Goal: Information Seeking & Learning: Learn about a topic

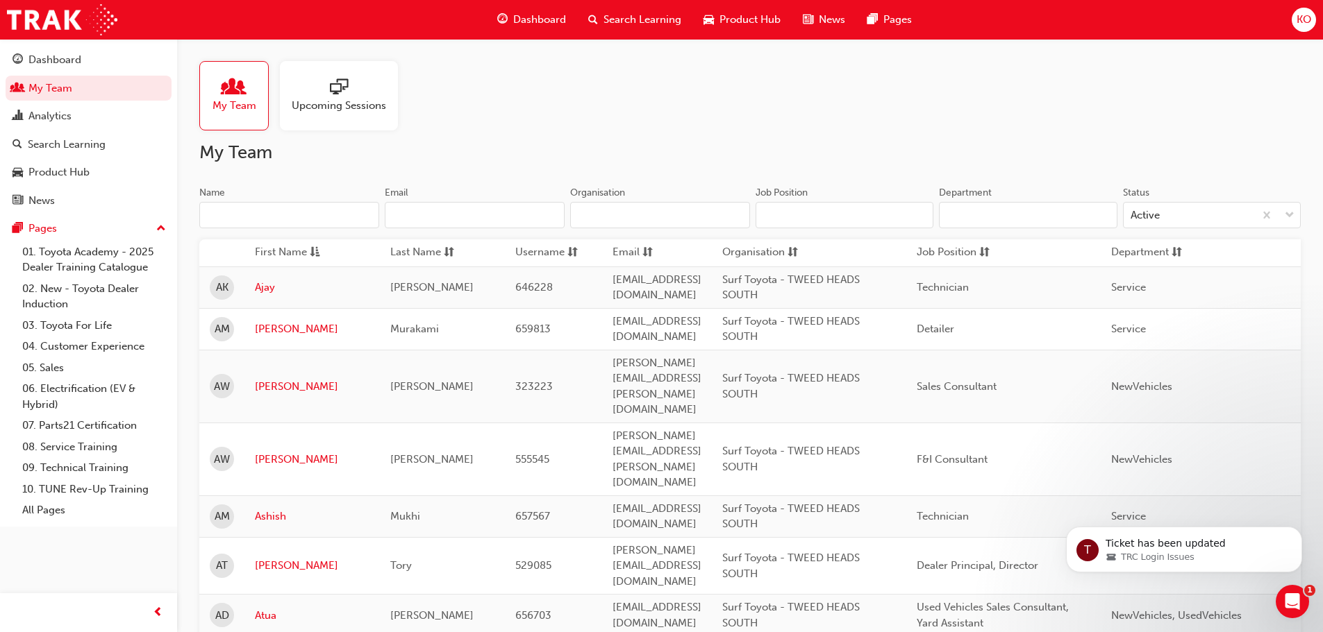
drag, startPoint x: 371, startPoint y: 102, endPoint x: 375, endPoint y: 115, distance: 13.8
click at [371, 102] on span "Upcoming Sessions" at bounding box center [339, 106] width 94 height 16
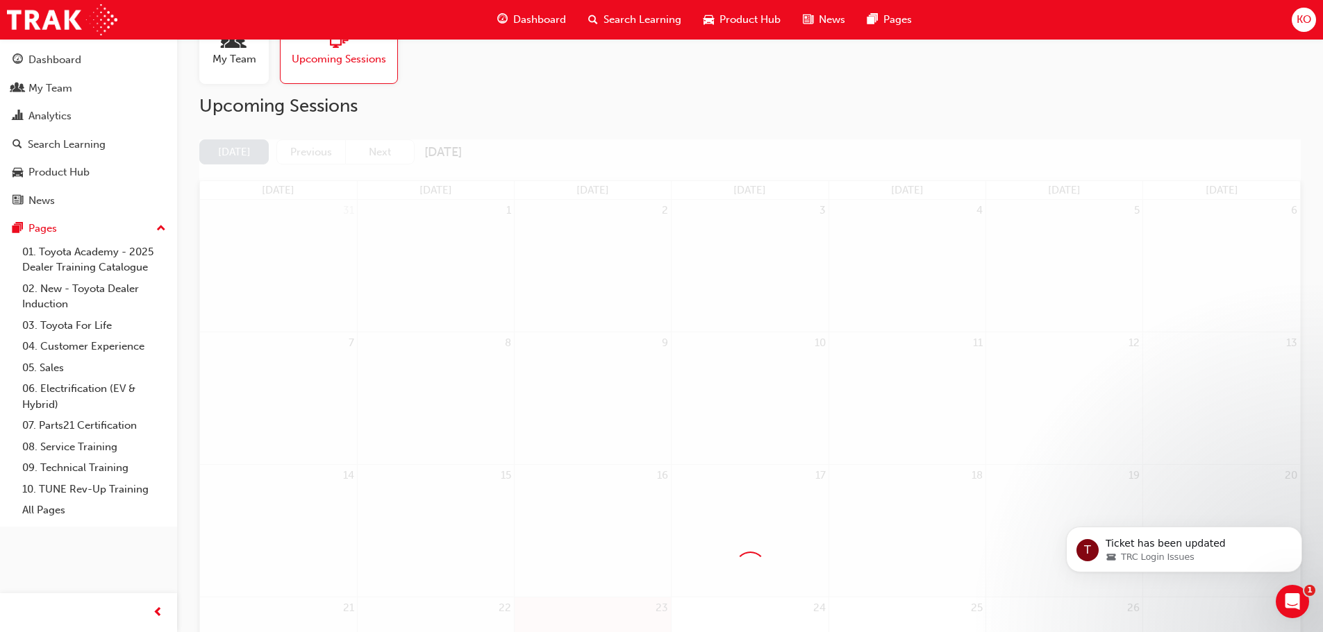
scroll to position [139, 0]
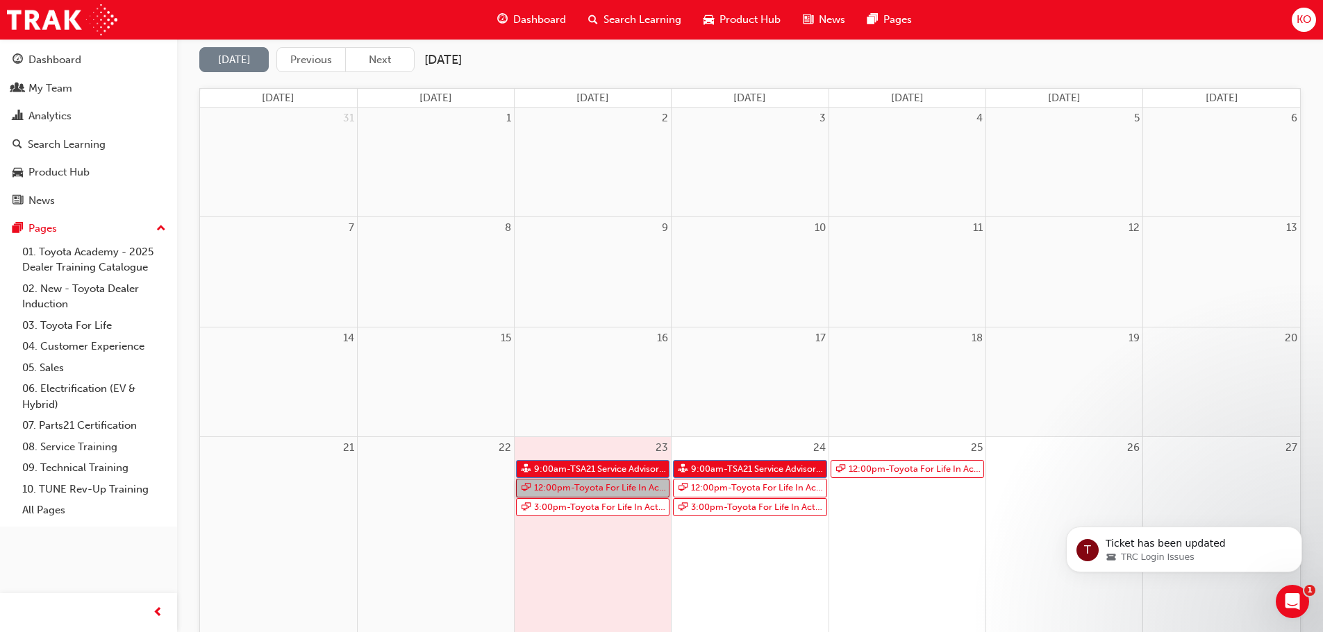
click at [617, 486] on link "12:00pm - Toyota For Life In Action - Virtual Classroom" at bounding box center [592, 488] width 153 height 19
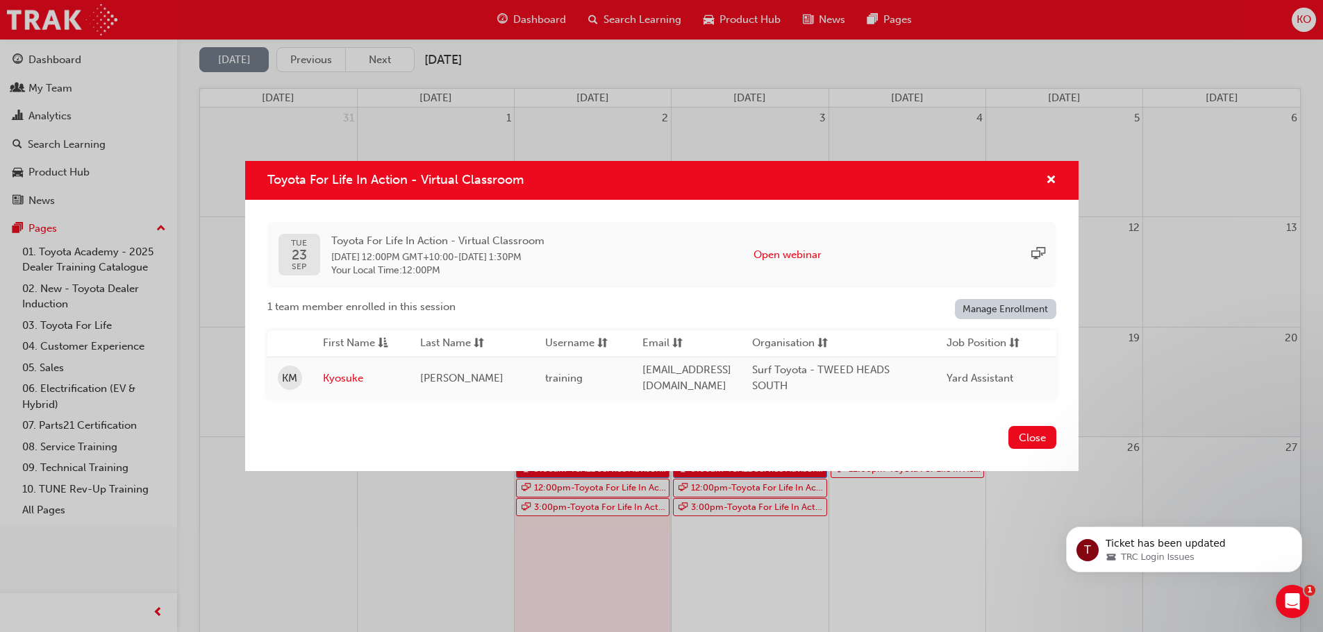
click at [615, 505] on div "Toyota For Life In Action - Virtual Classroom [DATE] Toyota For Life In Action …" at bounding box center [661, 316] width 1323 height 632
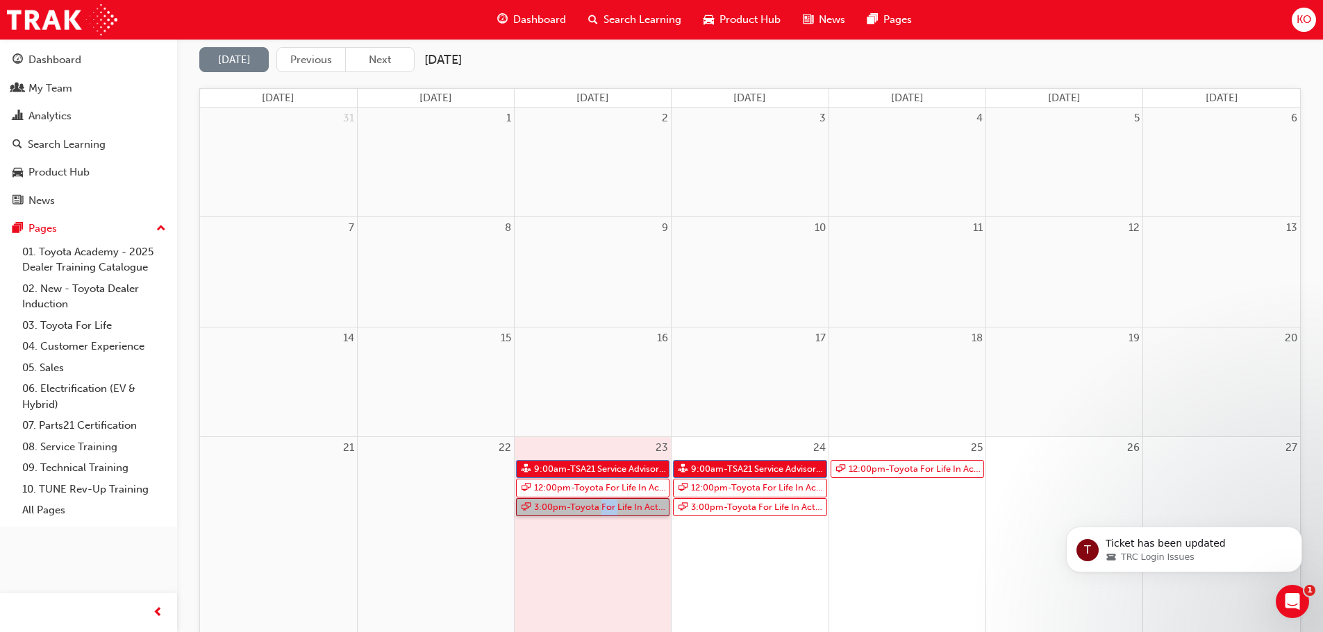
click at [615, 505] on link "3:00pm - Toyota For Life In Action - Virtual Classroom" at bounding box center [592, 507] width 153 height 19
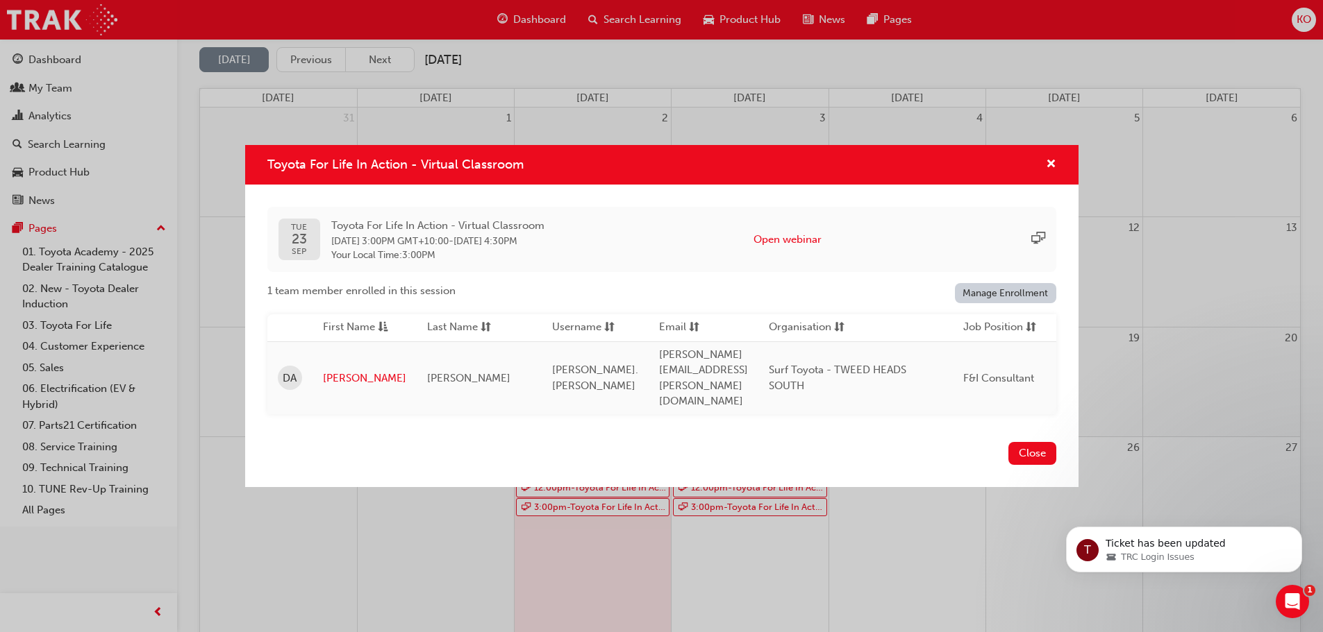
click at [602, 528] on div "Toyota For Life In Action - Virtual Classroom [DATE] Toyota For Life In Action …" at bounding box center [661, 316] width 1323 height 632
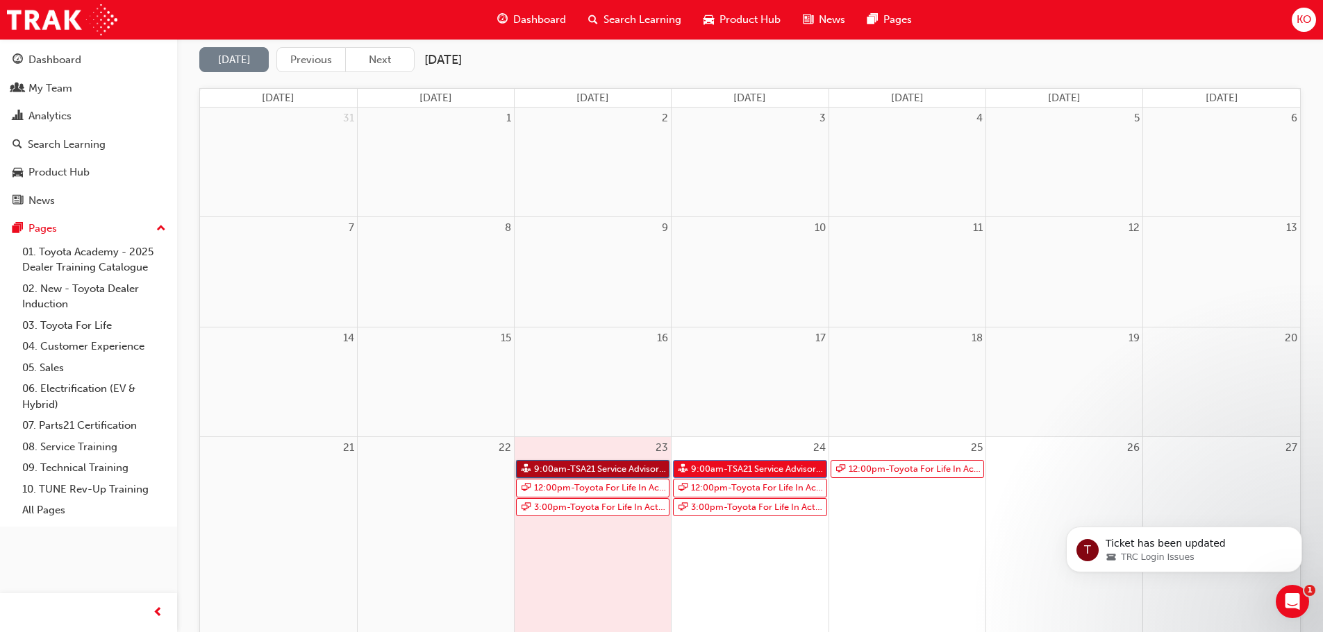
click at [609, 471] on link "9:00am - TSA21 Service Advisor Course ( face to face)" at bounding box center [592, 469] width 153 height 19
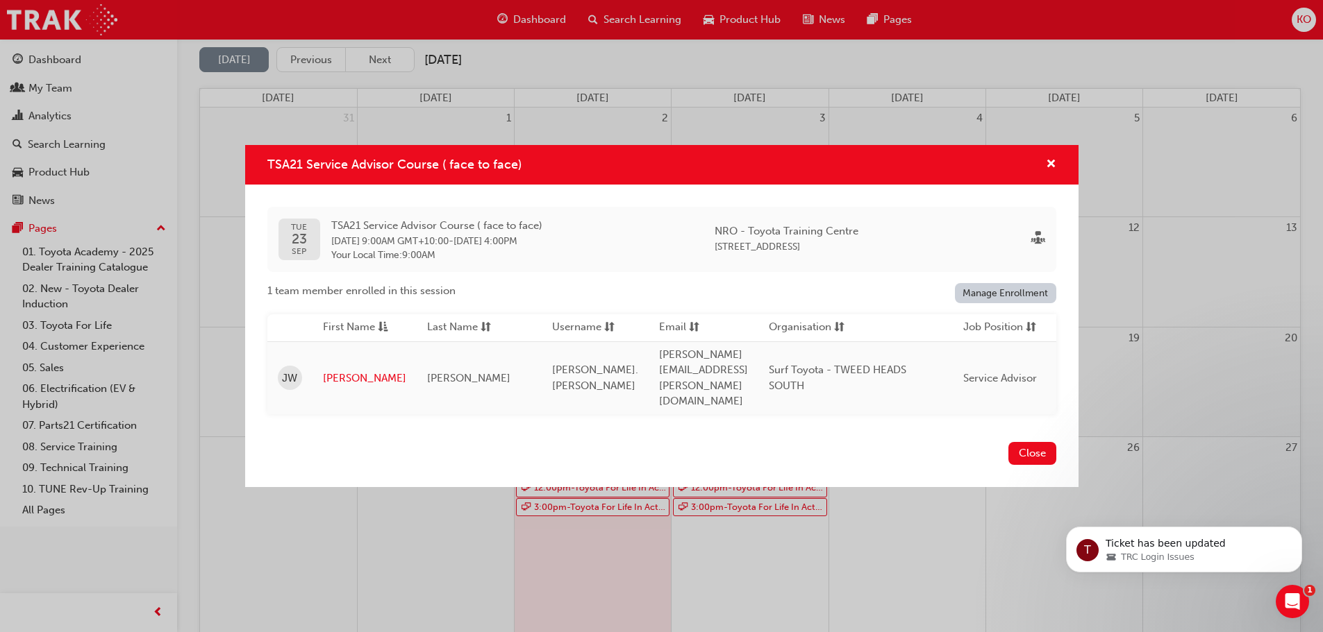
click at [597, 544] on div "TSA21 Service Advisor Course ( face to face) [DATE] TSA21 Service Advisor Cours…" at bounding box center [661, 316] width 1323 height 632
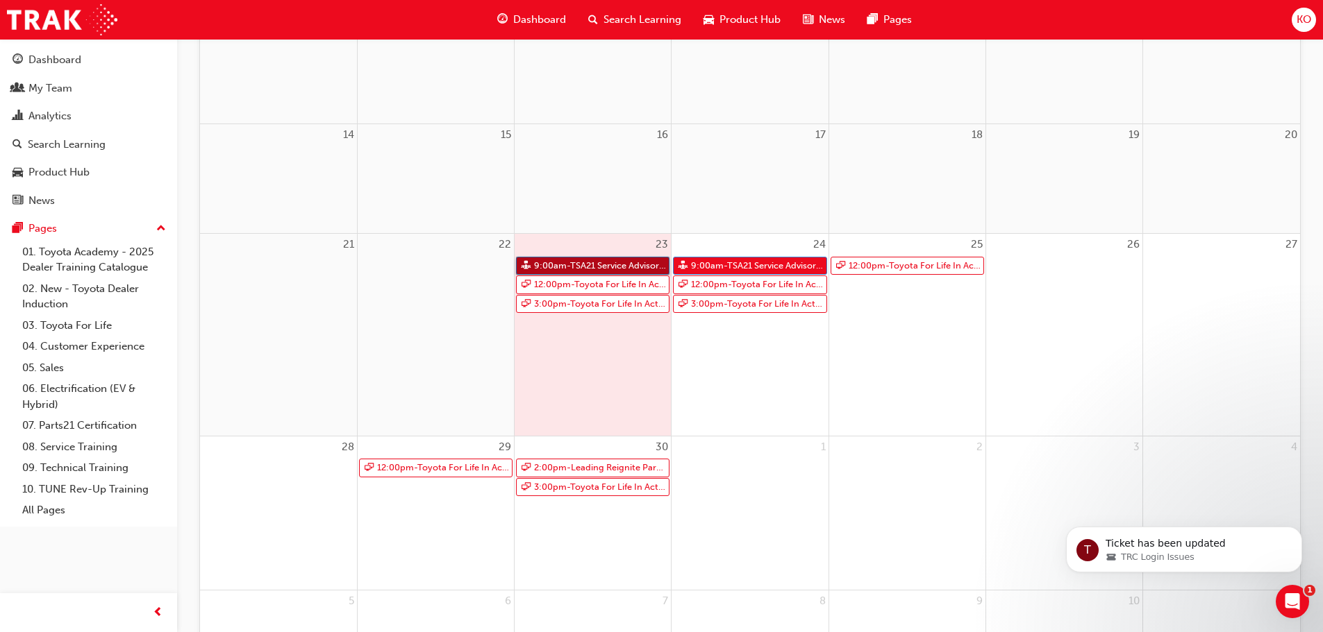
scroll to position [340, 0]
click at [625, 270] on link "9:00am - TSA21 Service Advisor Course ( face to face)" at bounding box center [592, 269] width 153 height 19
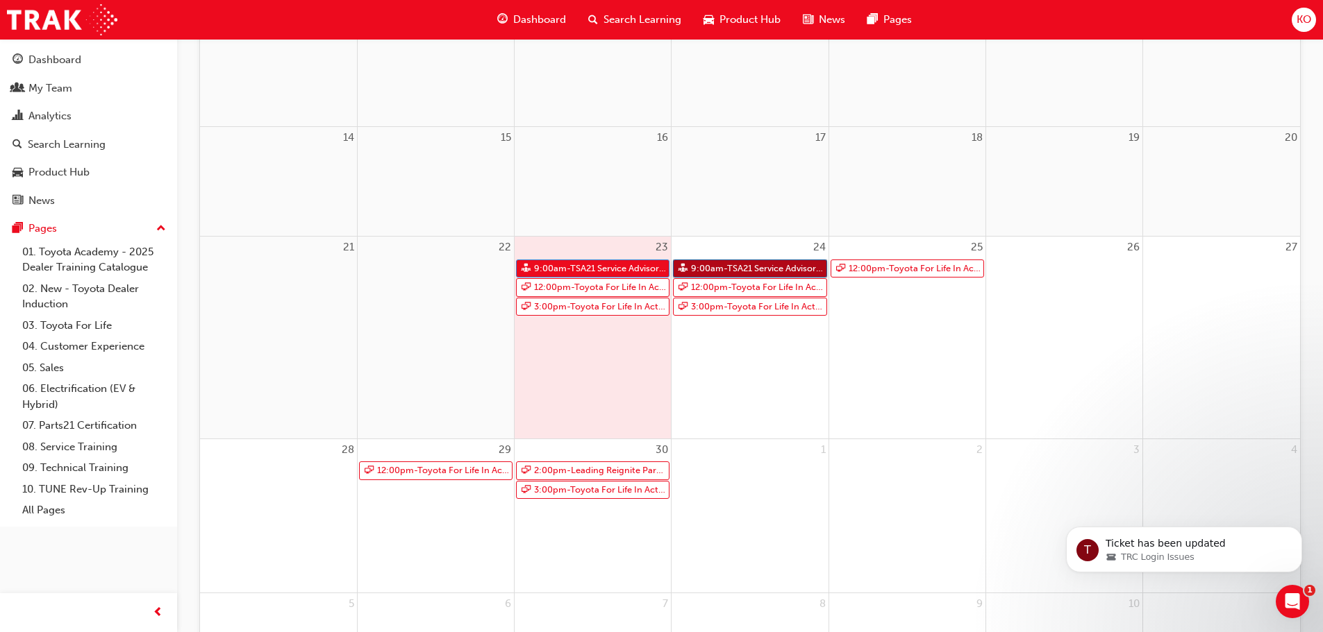
click at [726, 267] on link "9:00am - TSA21 Service Advisor Course ( face to face)" at bounding box center [749, 269] width 153 height 19
click at [730, 288] on link "12:00pm - Toyota For Life In Action - Virtual Classroom" at bounding box center [749, 287] width 153 height 19
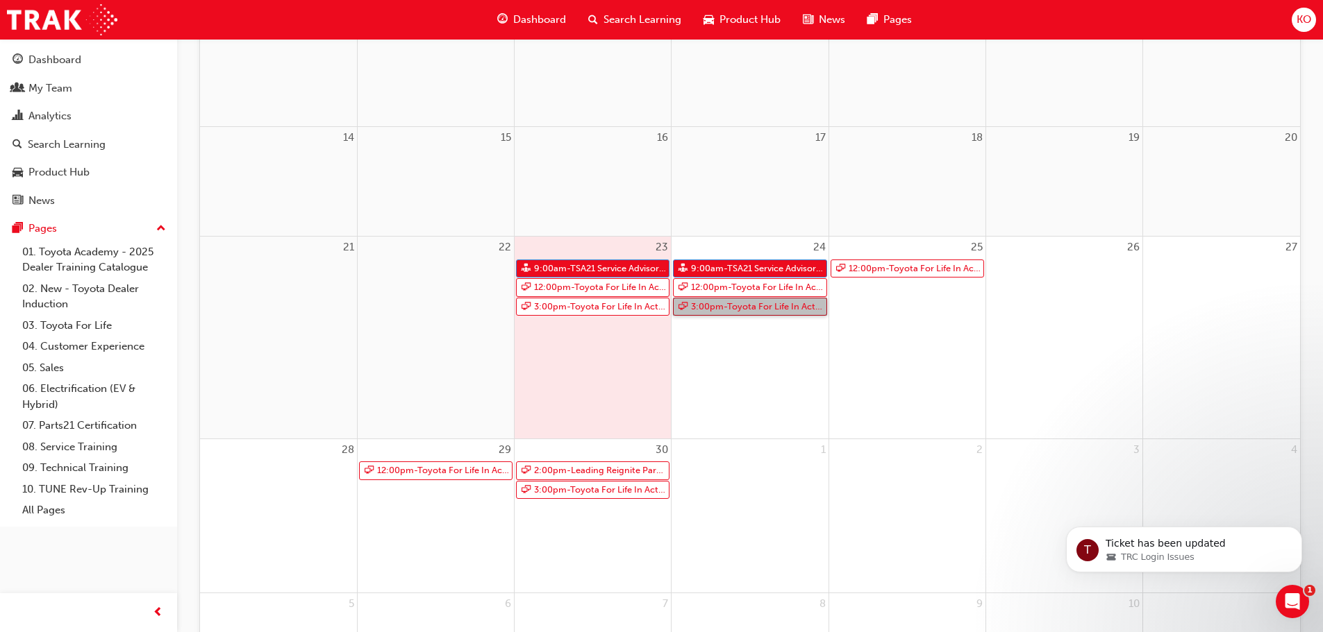
click at [741, 302] on link "3:00pm - Toyota For Life In Action - Virtual Classroom" at bounding box center [749, 307] width 153 height 19
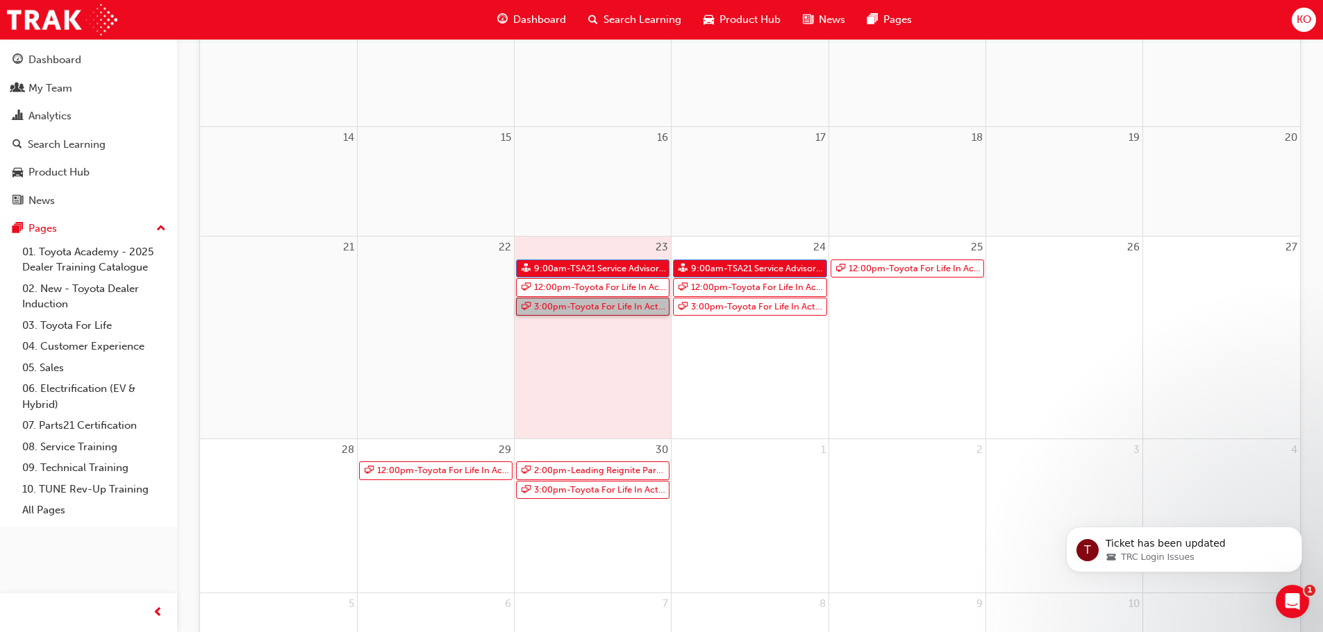
click at [617, 310] on link "3:00pm - Toyota For Life In Action - Virtual Classroom" at bounding box center [592, 307] width 153 height 19
click at [614, 287] on link "12:00pm - Toyota For Life In Action - Virtual Classroom" at bounding box center [592, 287] width 153 height 19
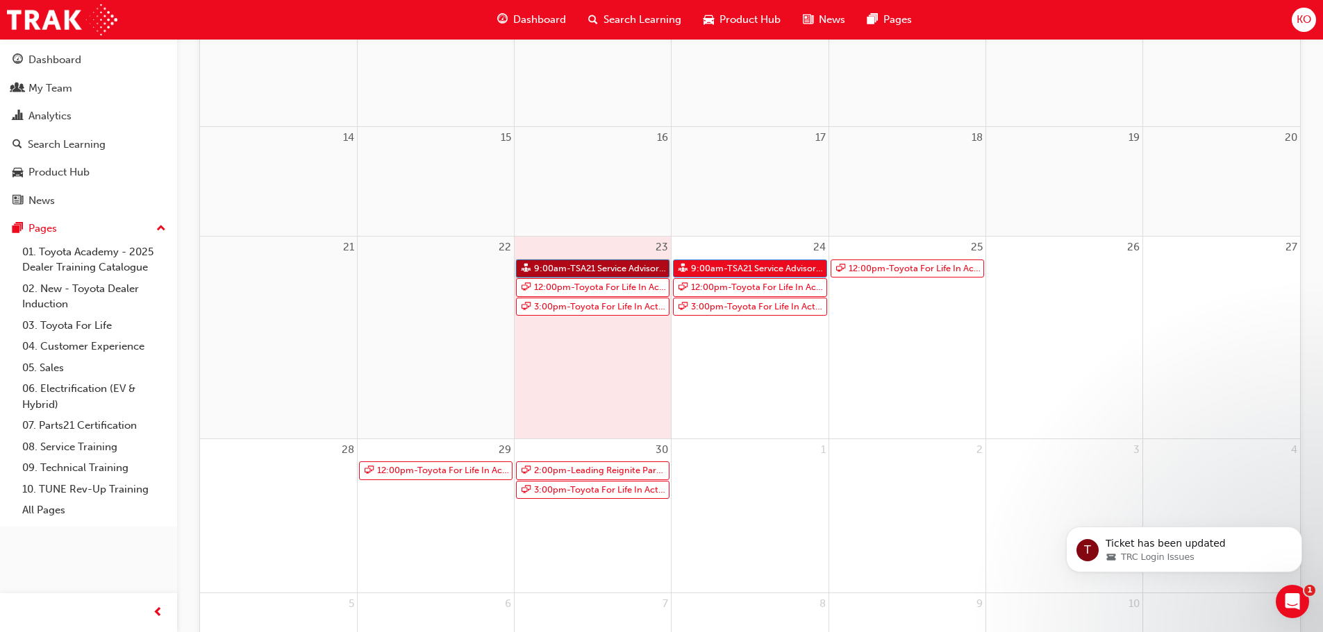
click at [614, 262] on link "9:00am - TSA21 Service Advisor Course ( face to face)" at bounding box center [592, 269] width 153 height 19
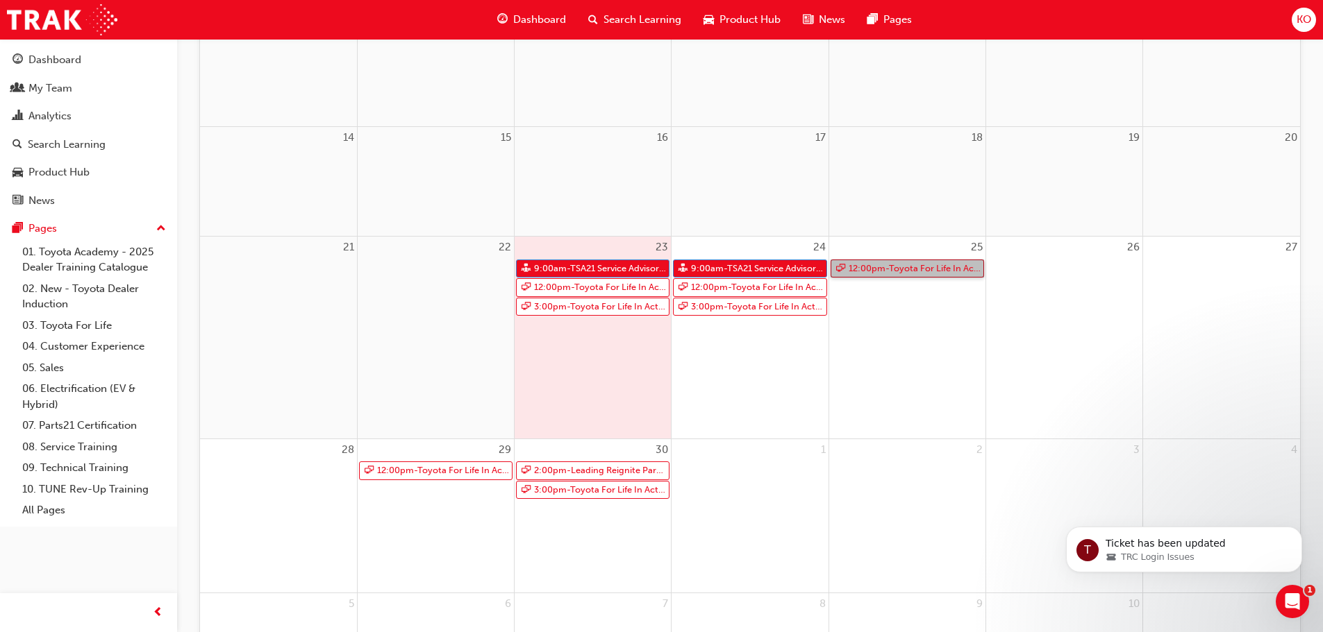
click at [905, 271] on link "12:00pm - Toyota For Life In Action - Virtual Classroom" at bounding box center [906, 269] width 153 height 19
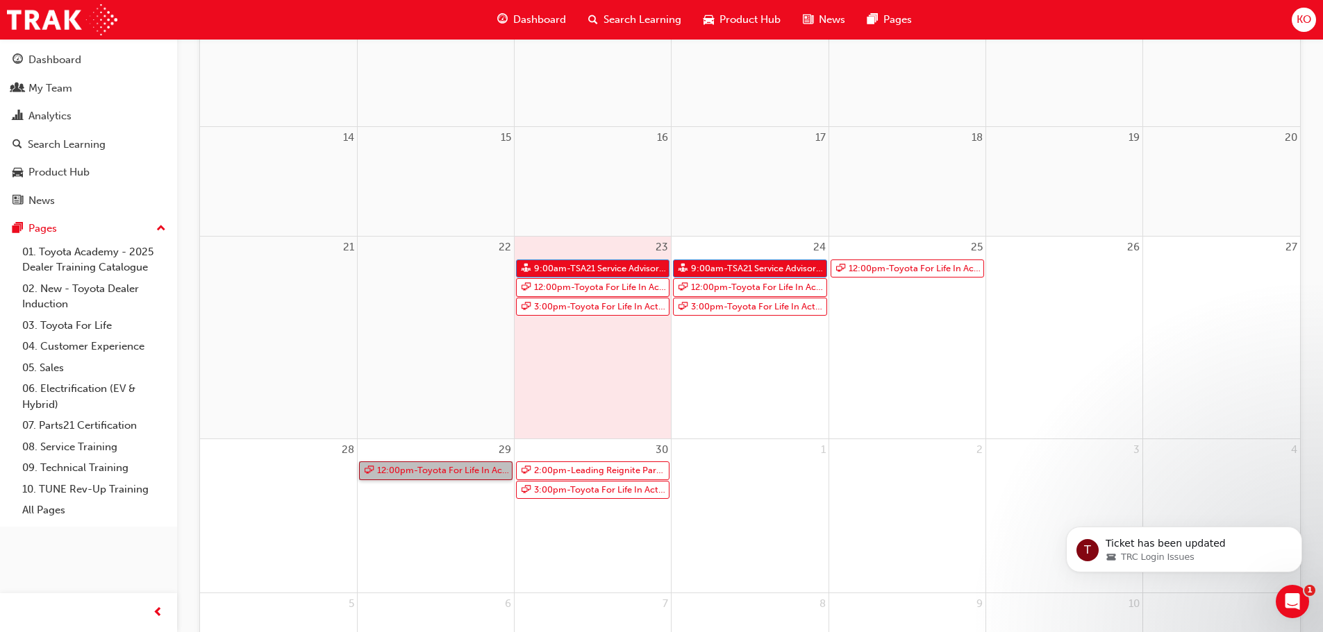
click at [460, 469] on link "12:00pm - Toyota For Life In Action - Virtual Classroom" at bounding box center [435, 471] width 153 height 19
click at [568, 472] on link "2:00pm - Leading Reignite Part 2 - Virtual Classroom" at bounding box center [592, 471] width 153 height 19
click at [569, 502] on div "30 2:00pm - Leading Reignite Part 2 - Virtual Classroom 3:00pm - Toyota For Lif…" at bounding box center [592, 515] width 156 height 153
click at [571, 498] on link "3:00pm - Toyota For Life In Action - Virtual Classroom" at bounding box center [592, 490] width 153 height 19
click at [597, 367] on div "23 9:00am - TSA21 Service Advisor Course ( face to face) 12:00pm - Toyota For L…" at bounding box center [592, 338] width 156 height 202
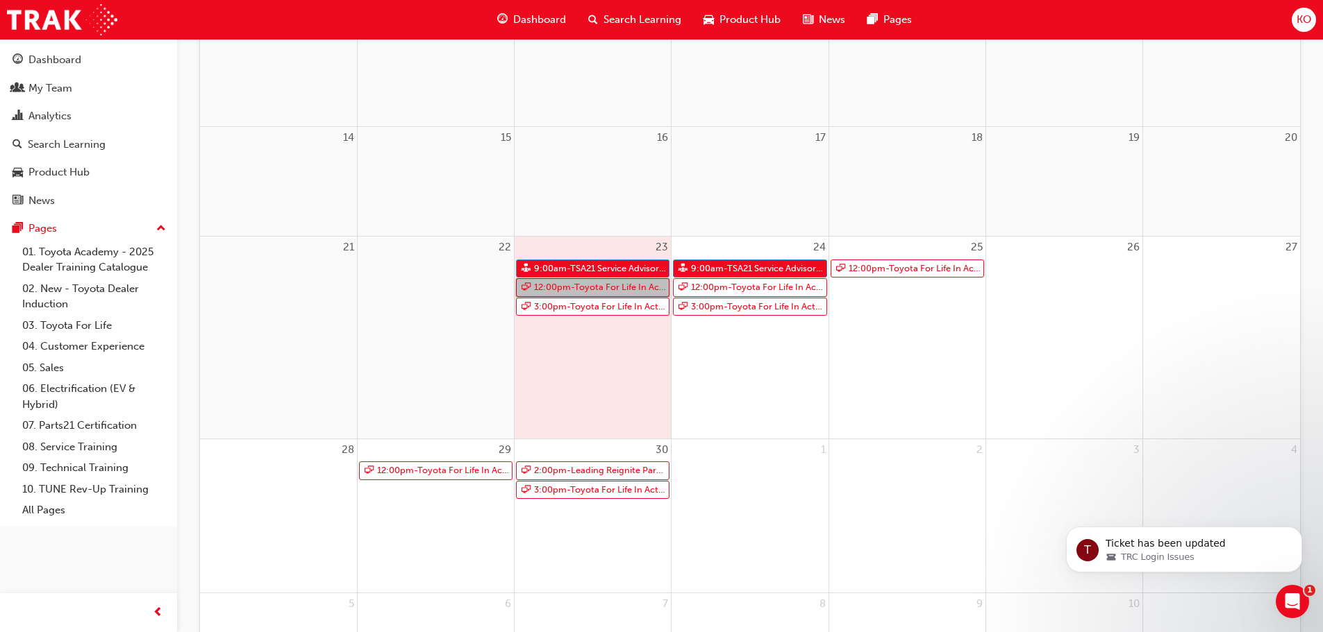
click at [598, 292] on link "12:00pm - Toyota For Life In Action - Virtual Classroom" at bounding box center [592, 287] width 153 height 19
click at [605, 319] on div "23 9:00am - TSA21 Service Advisor Course ( face to face) 12:00pm - Toyota For L…" at bounding box center [592, 338] width 156 height 202
click at [605, 308] on link "3:00pm - Toyota For Life In Action - Virtual Classroom" at bounding box center [592, 307] width 153 height 19
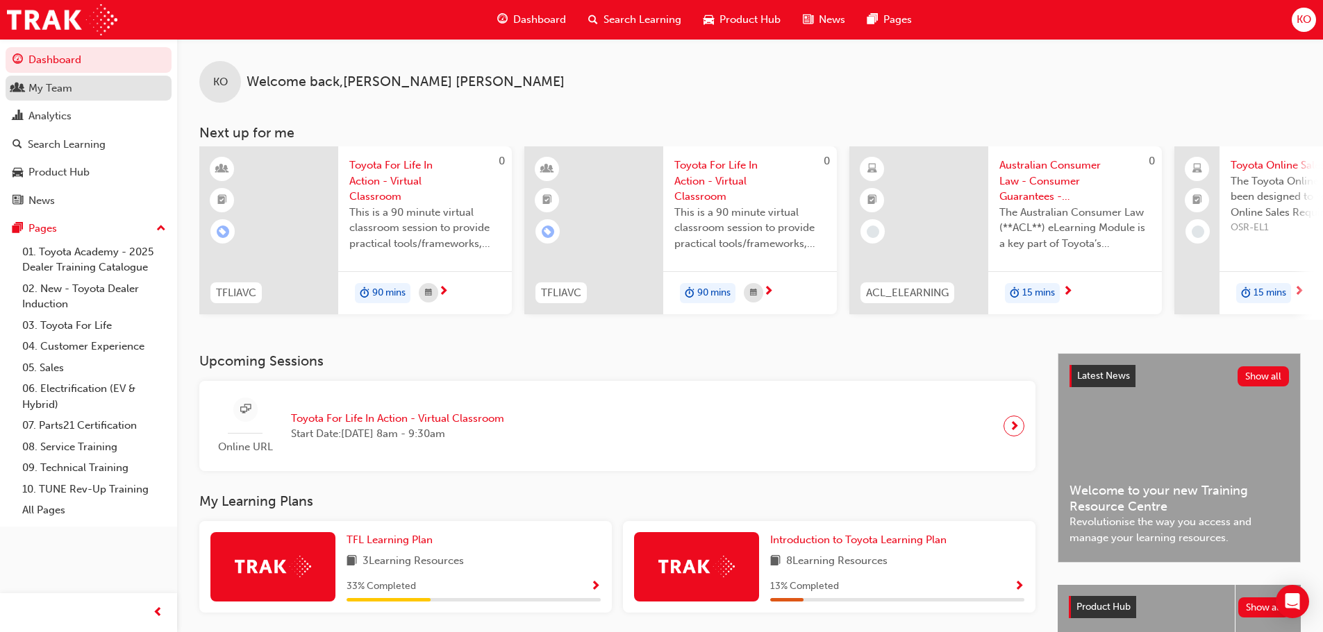
click at [98, 84] on div "My Team" at bounding box center [88, 88] width 152 height 17
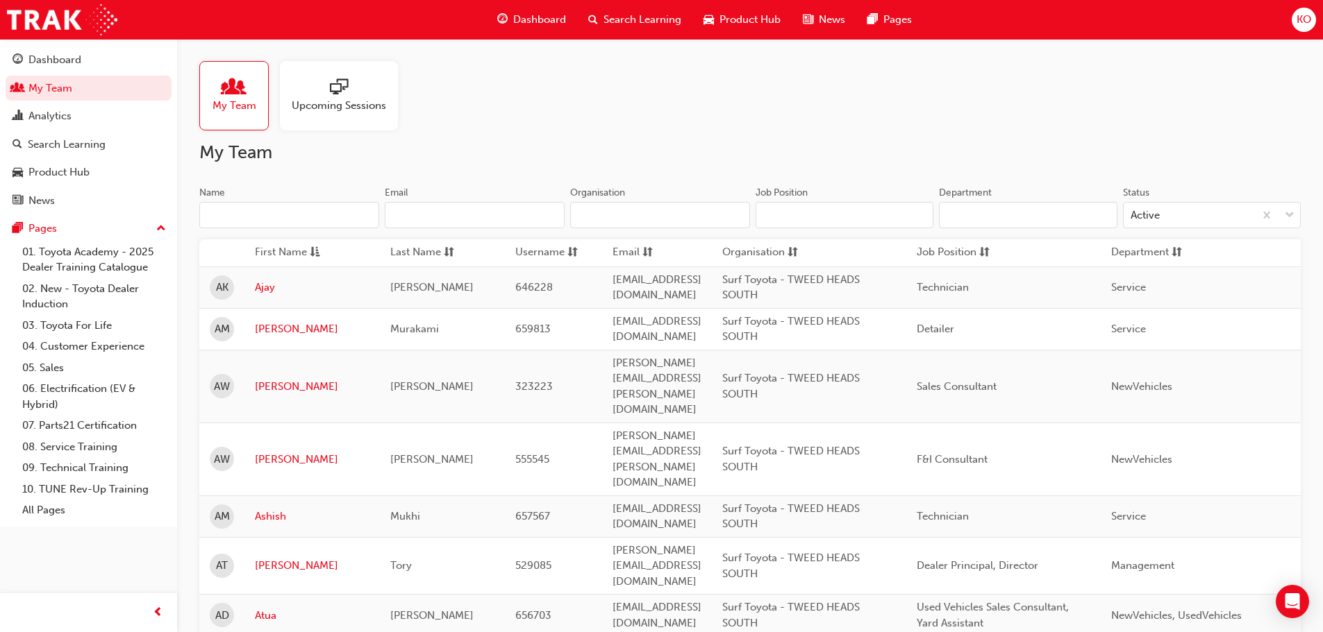
click at [337, 217] on input "Name" at bounding box center [289, 215] width 180 height 26
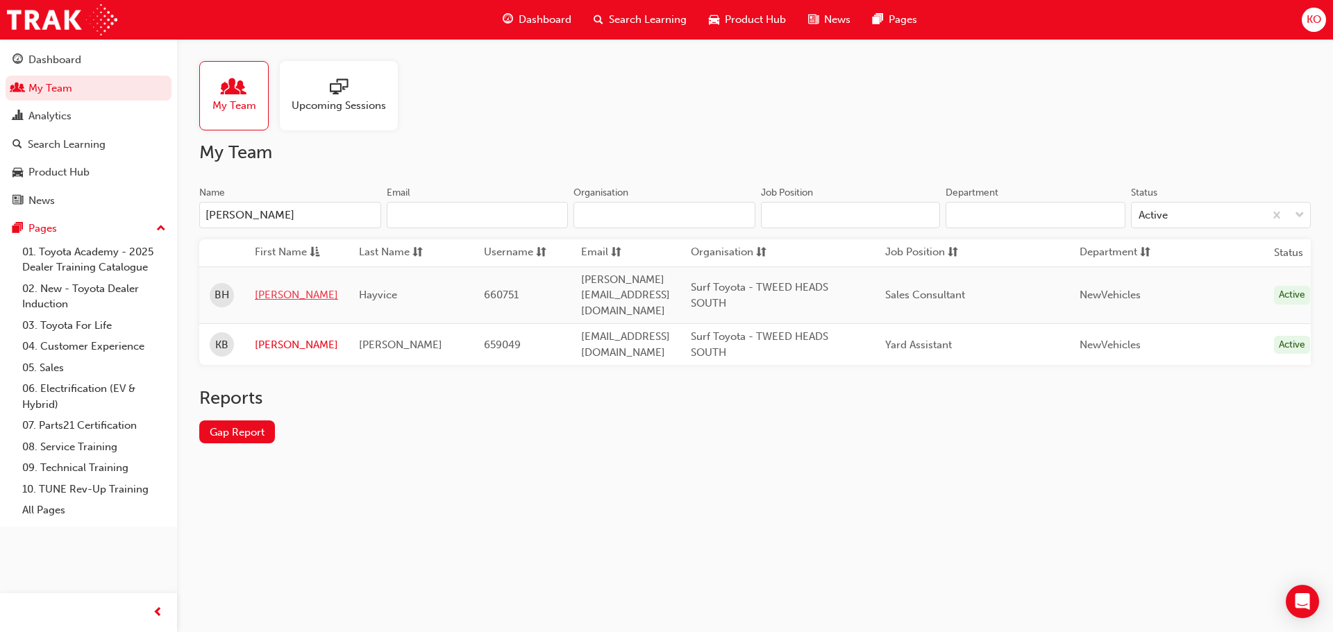
type input "brad"
click at [280, 287] on link "Bradley" at bounding box center [296, 295] width 83 height 16
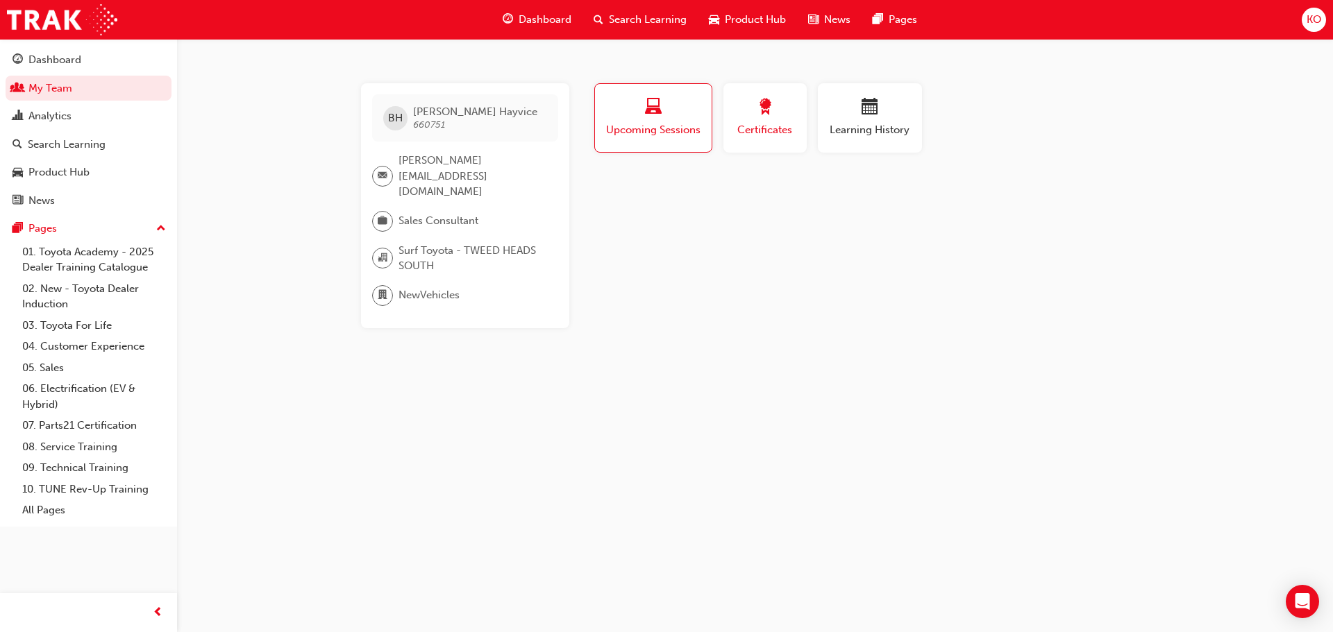
click at [760, 125] on span "Certificates" at bounding box center [765, 130] width 62 height 16
click at [853, 121] on div "Learning History" at bounding box center [869, 119] width 83 height 40
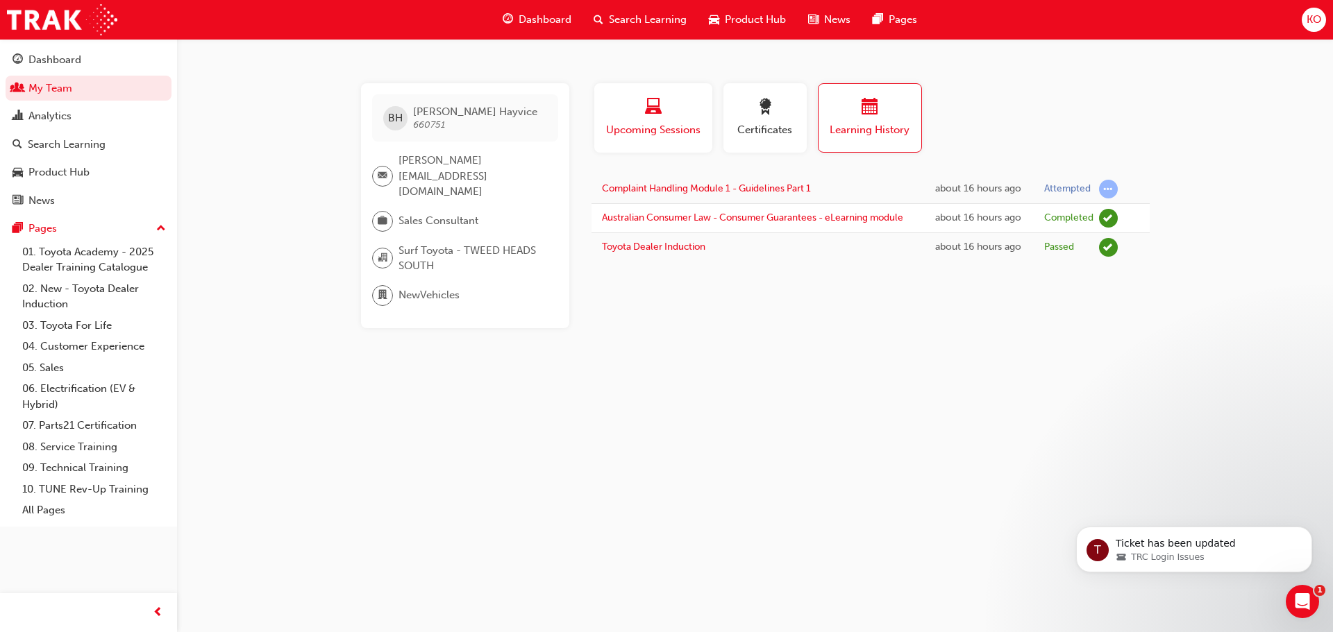
click at [622, 130] on span "Upcoming Sessions" at bounding box center [653, 130] width 97 height 16
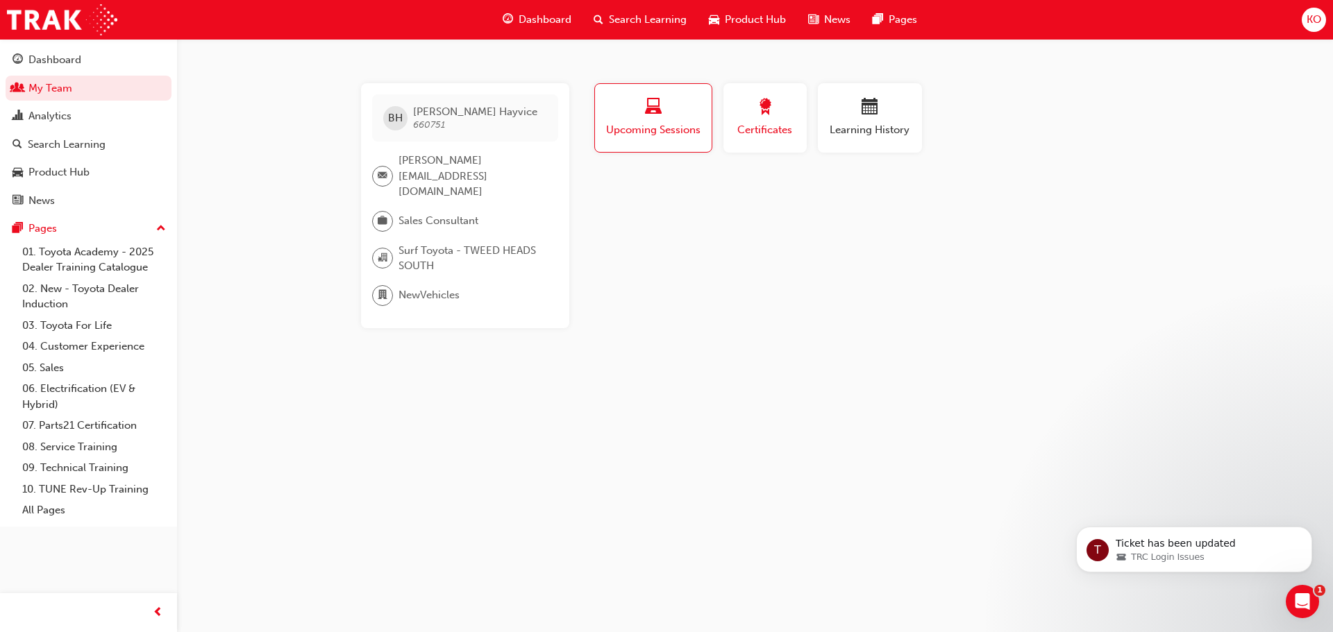
click at [767, 124] on span "Certificates" at bounding box center [765, 130] width 62 height 16
click at [846, 124] on span "Learning History" at bounding box center [869, 130] width 83 height 16
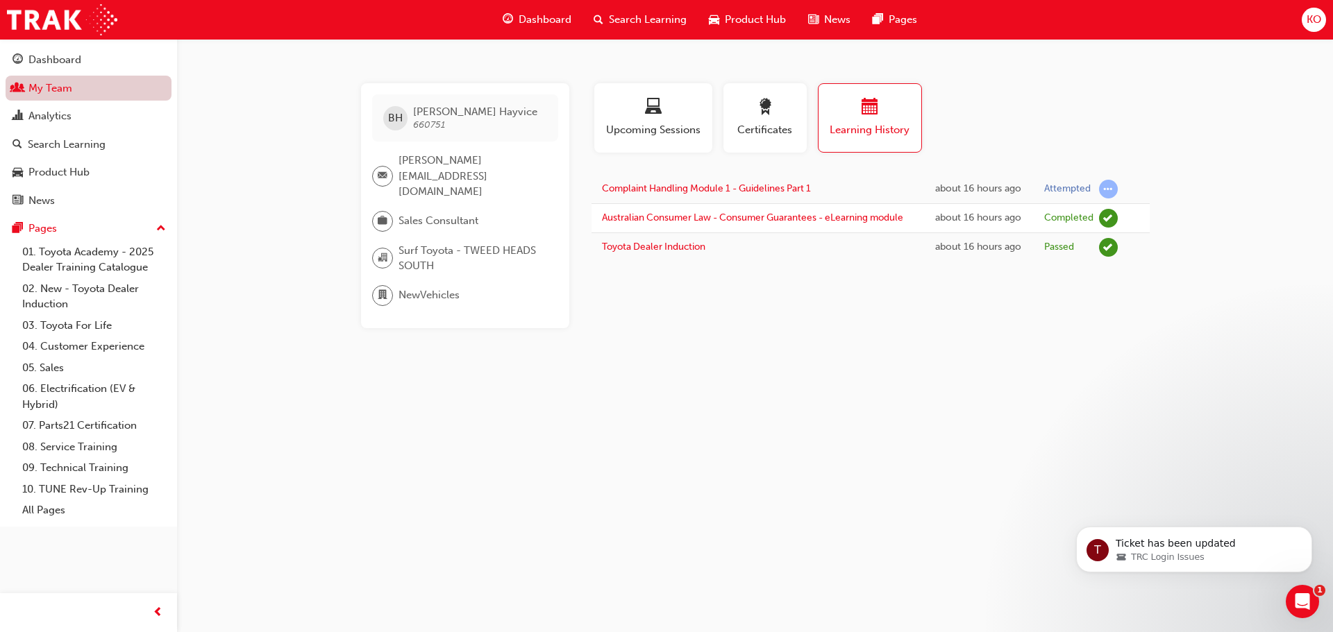
click at [115, 89] on link "My Team" at bounding box center [89, 89] width 166 height 26
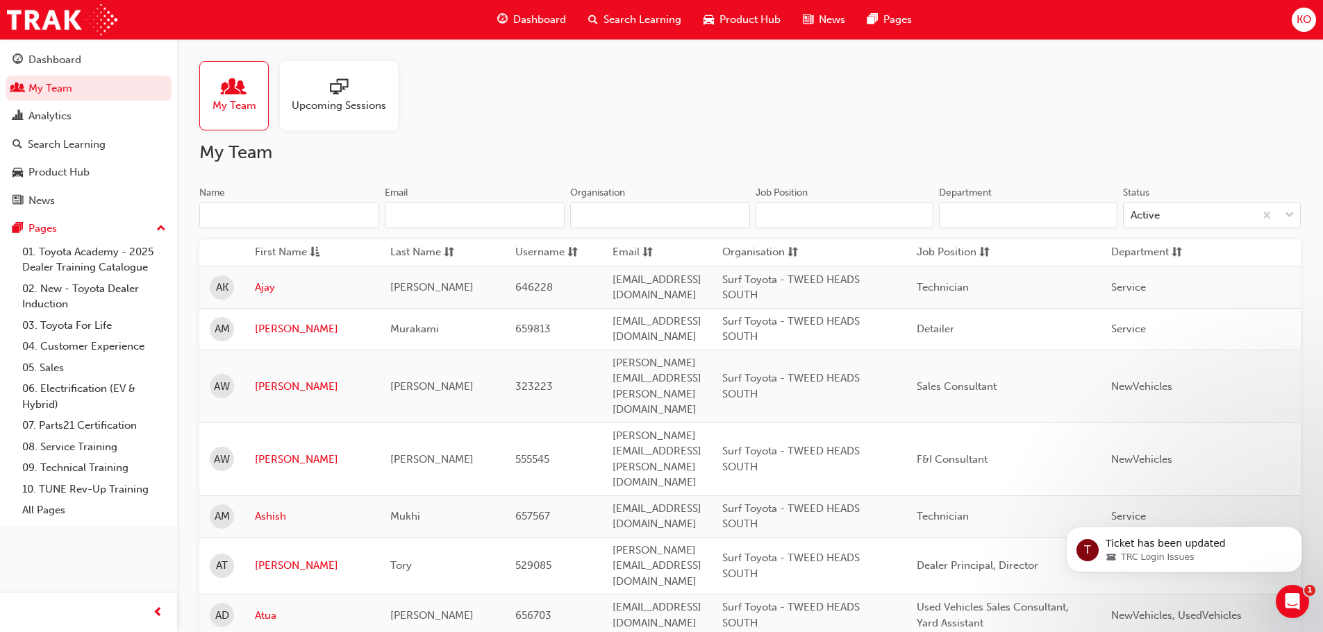
click at [356, 218] on input "Name" at bounding box center [289, 215] width 180 height 26
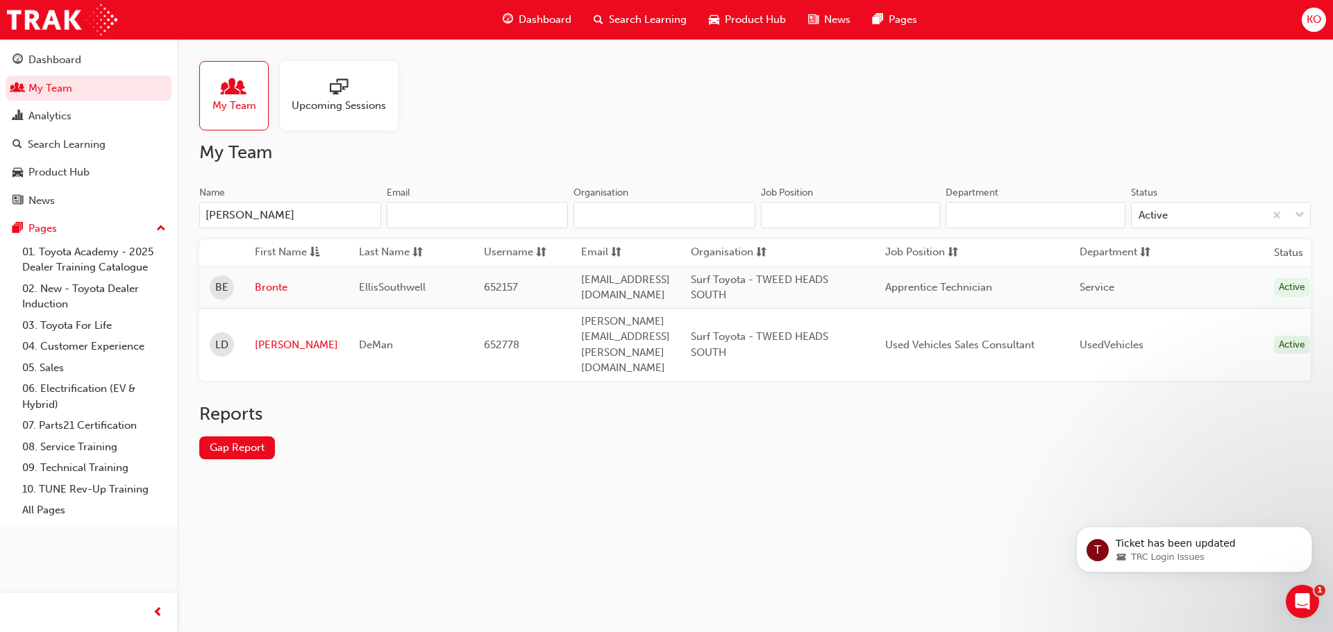
type input "lisa"
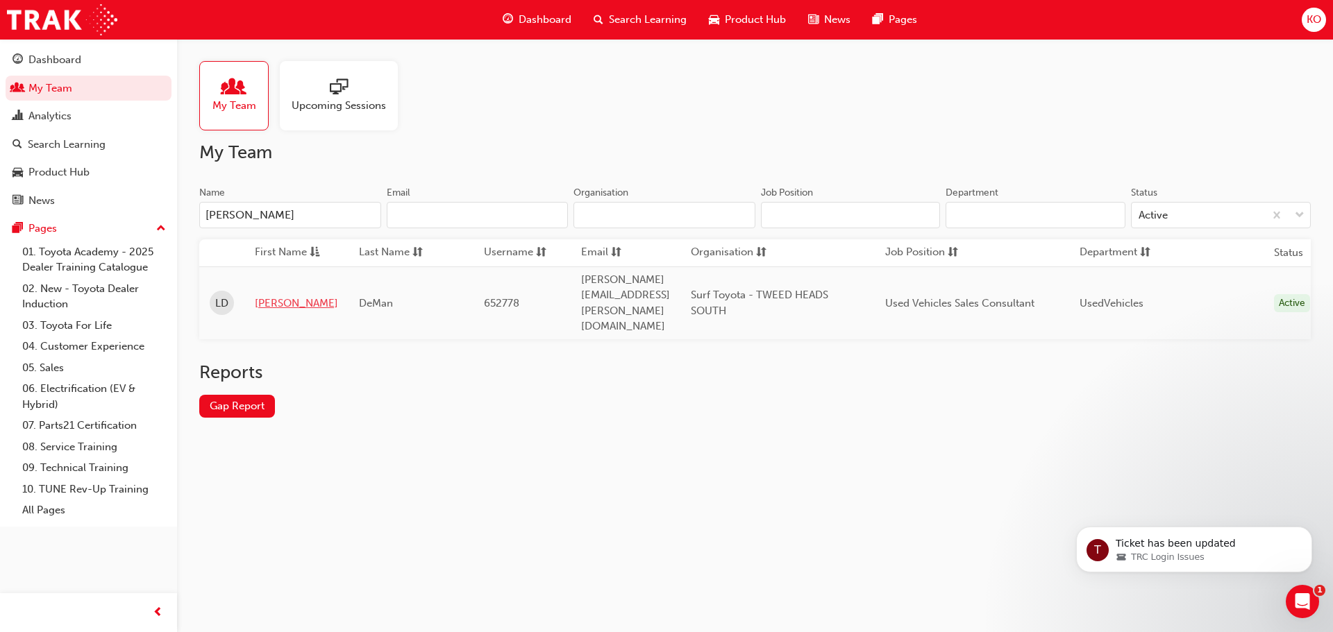
click at [265, 296] on link "Lisa" at bounding box center [296, 304] width 83 height 16
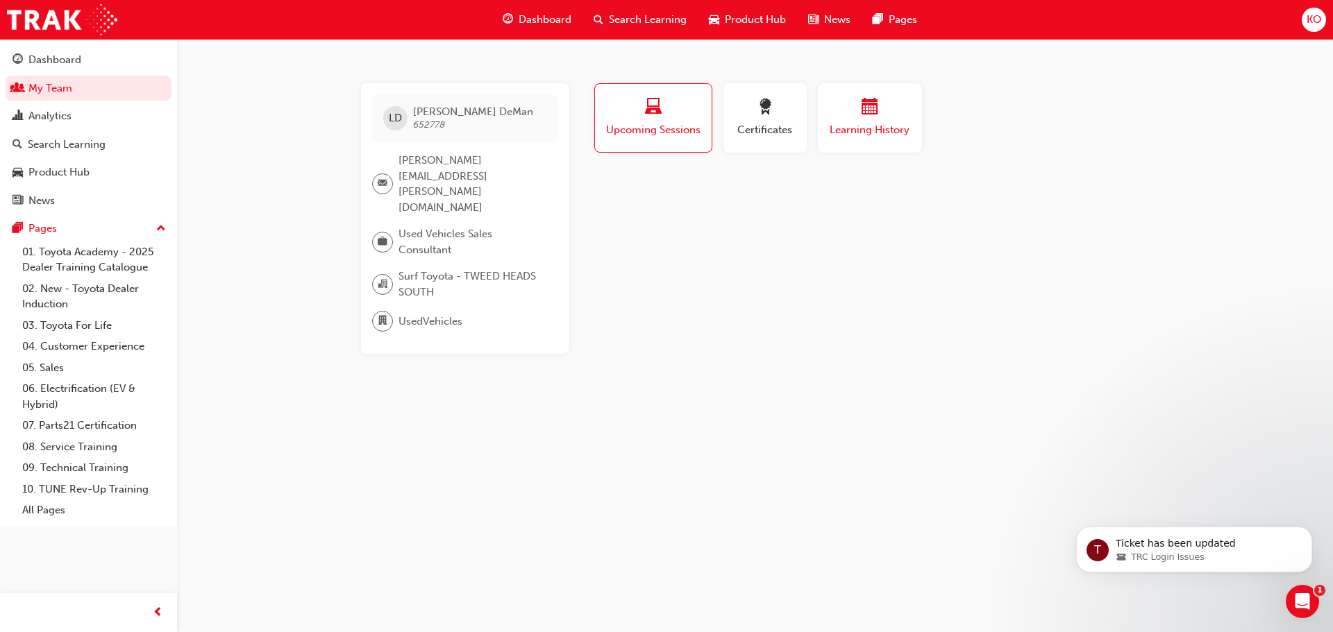
click at [836, 143] on button "Learning History" at bounding box center [870, 117] width 104 height 69
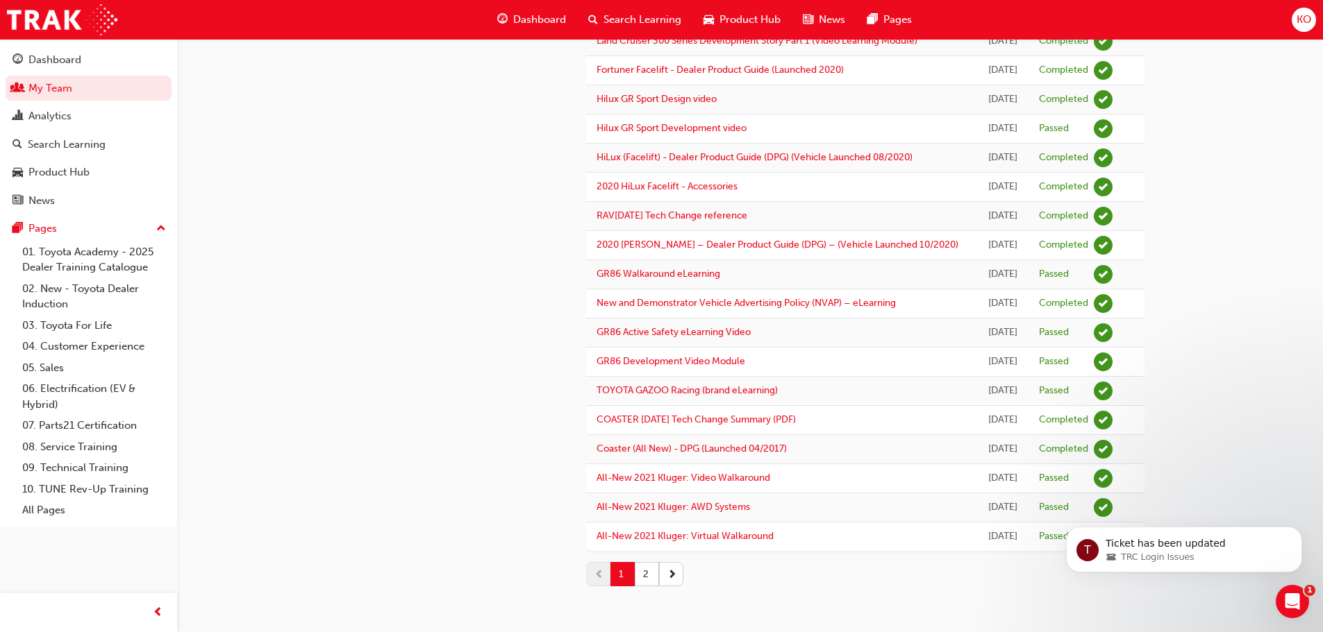
scroll to position [1168, 0]
click at [1309, 20] on span "KO" at bounding box center [1303, 20] width 15 height 16
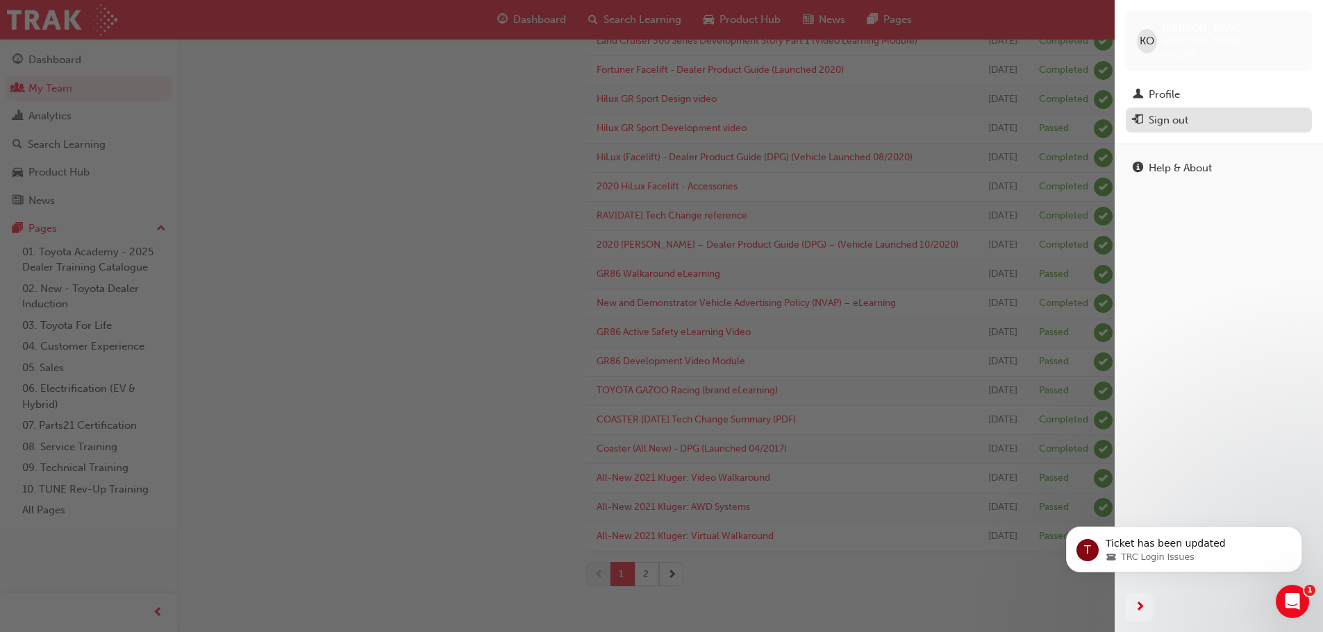
click at [1202, 113] on div "Sign out" at bounding box center [1218, 120] width 172 height 17
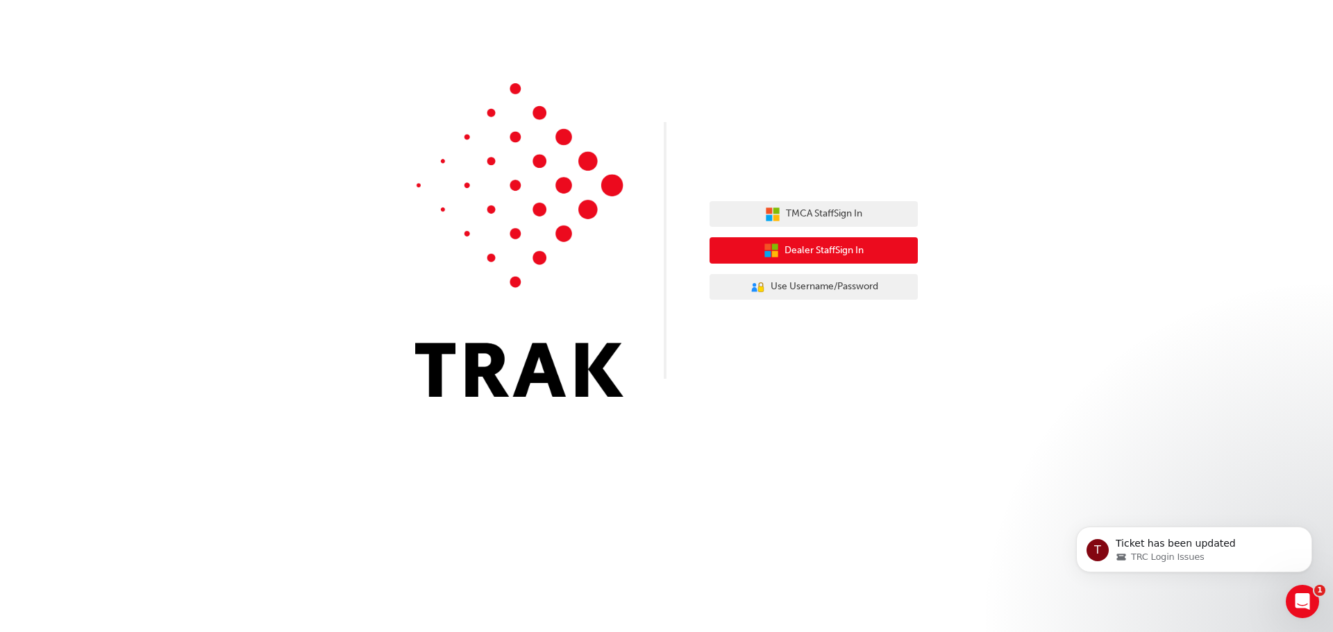
click at [809, 248] on span "Dealer Staff Sign In" at bounding box center [824, 251] width 79 height 16
